Goal: Navigation & Orientation: Find specific page/section

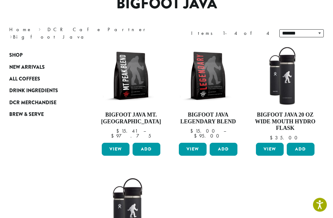
scroll to position [61, 0]
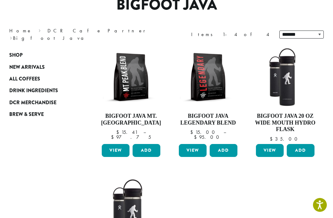
click at [21, 54] on span "Shop" at bounding box center [15, 56] width 13 height 8
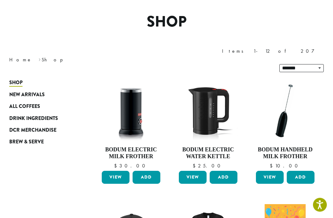
scroll to position [39, 0]
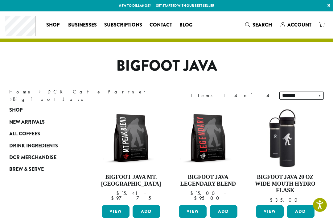
click at [50, 157] on span "DCR Merchandise" at bounding box center [32, 158] width 47 height 8
click at [40, 120] on span "New Arrivals" at bounding box center [26, 122] width 35 height 8
click at [82, 98] on nav "Home › DCR Cafe Partner › Bigfoot Java" at bounding box center [83, 95] width 148 height 15
